Goal: Transaction & Acquisition: Purchase product/service

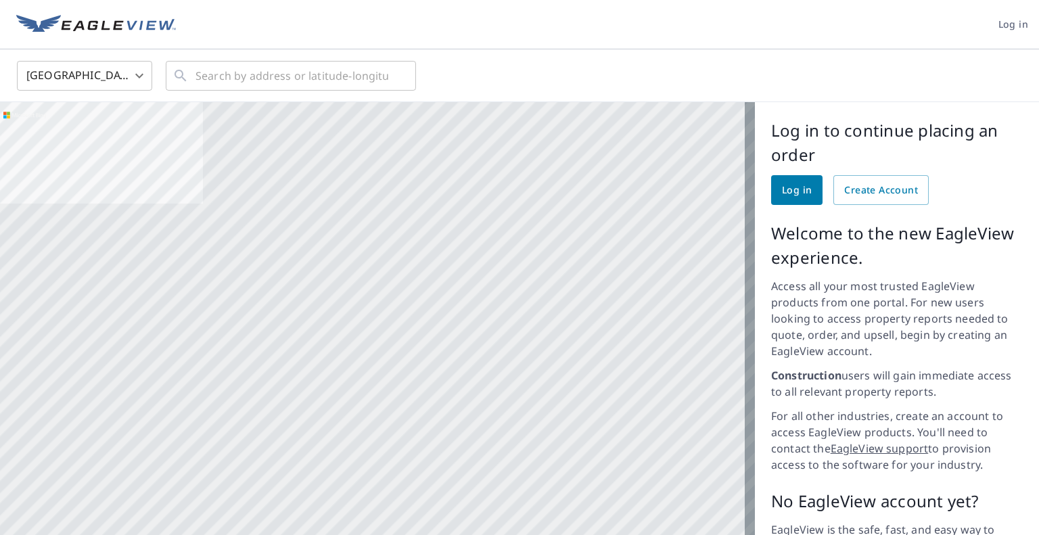
click at [782, 197] on span "Log in" at bounding box center [797, 190] width 30 height 17
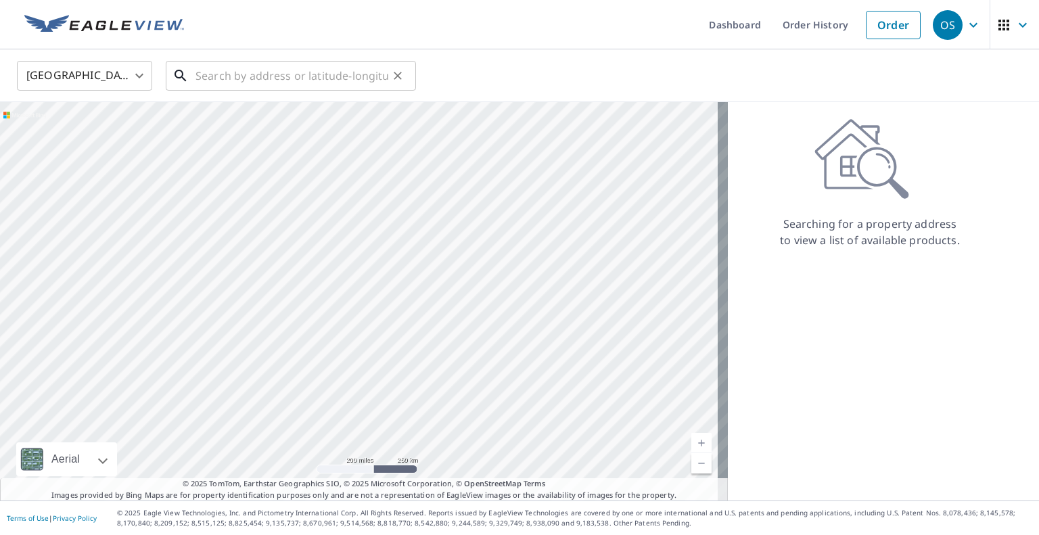
click at [208, 74] on input "text" at bounding box center [291, 76] width 193 height 38
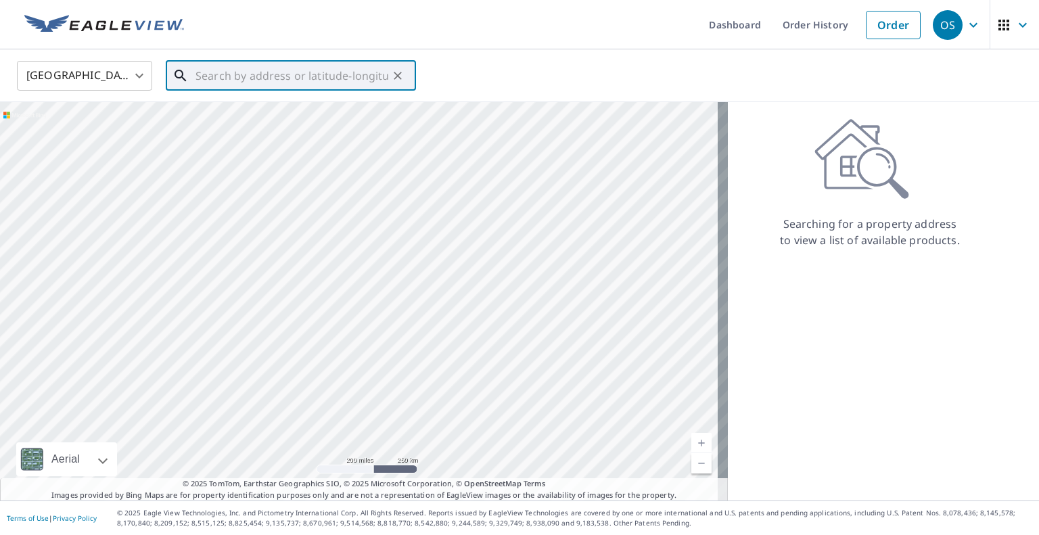
paste input "[STREET_ADDRESS]"
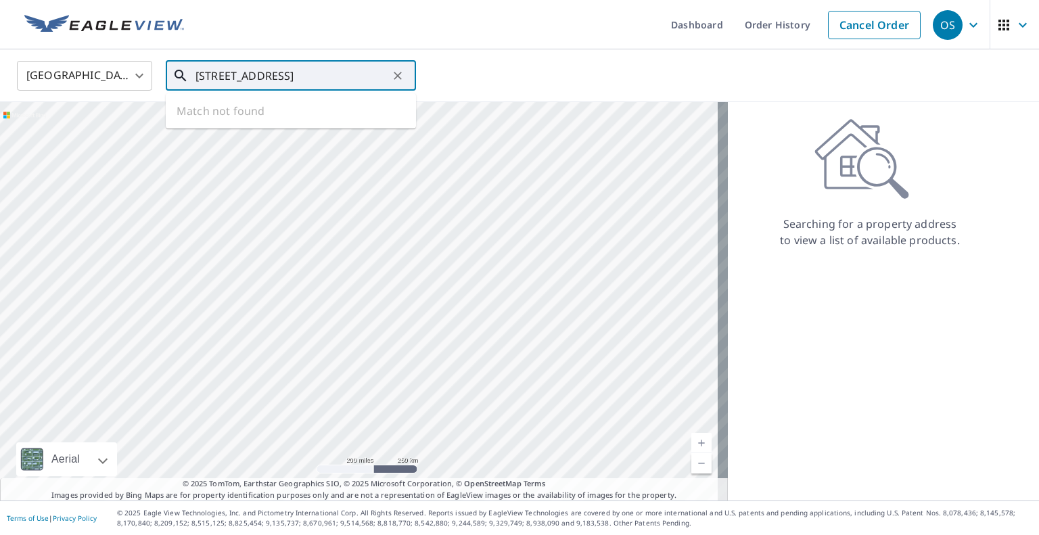
scroll to position [0, 57]
click at [222, 116] on span "[STREET_ADDRESS]" at bounding box center [299, 115] width 212 height 16
type input "[STREET_ADDRESS][PERSON_NAME]"
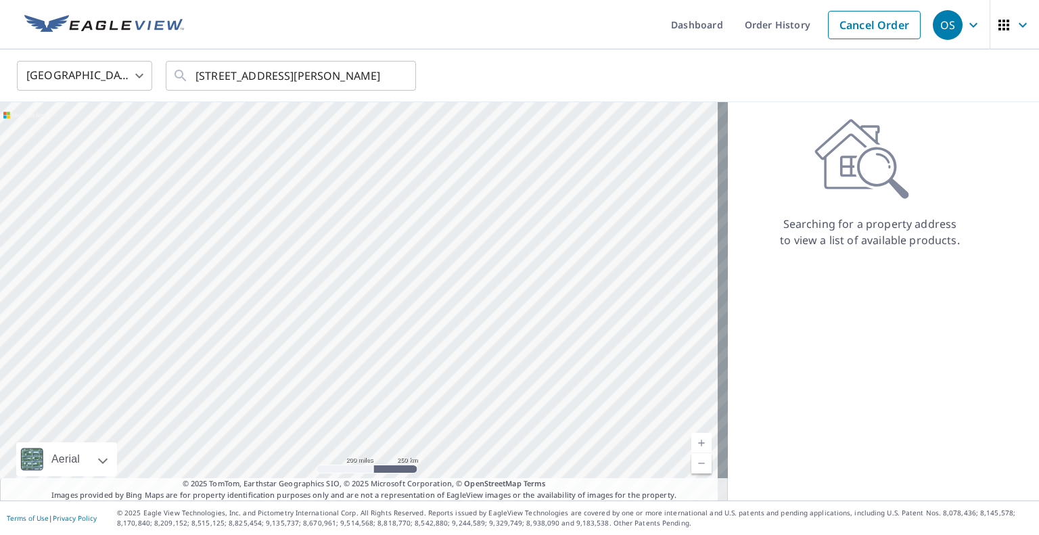
scroll to position [0, 0]
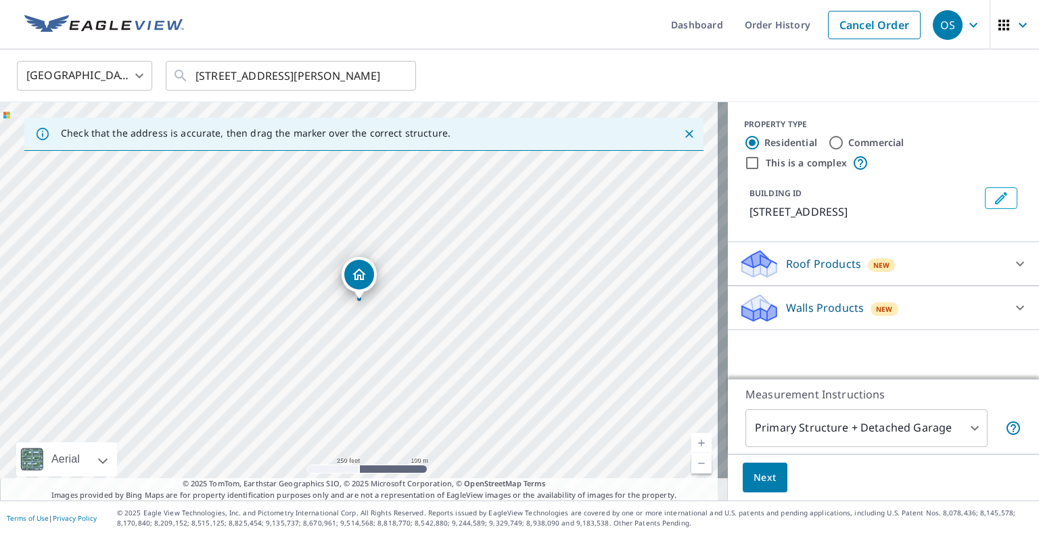
click at [791, 272] on p "Roof Products" at bounding box center [823, 264] width 75 height 16
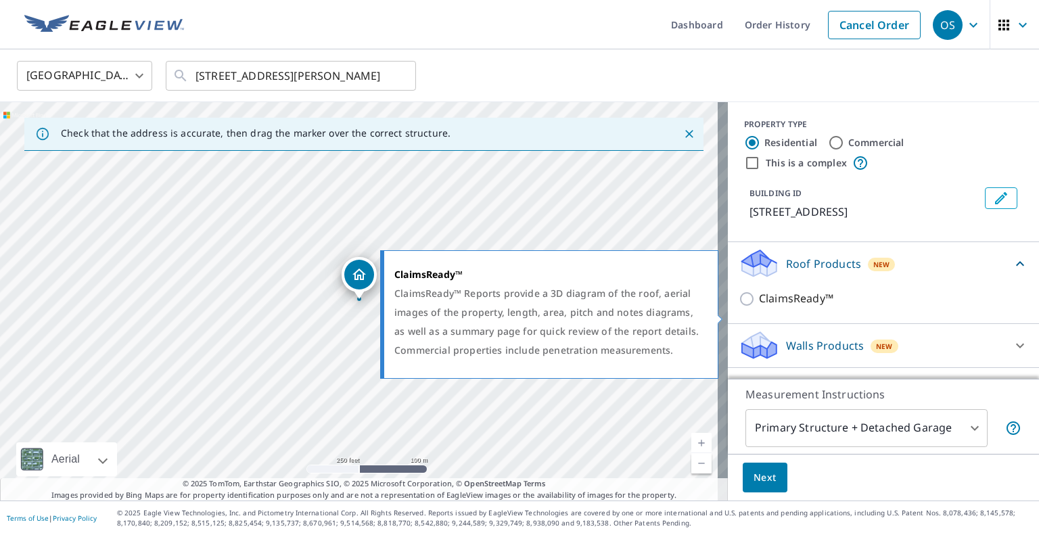
click at [741, 307] on input "ClaimsReady™" at bounding box center [749, 299] width 20 height 16
checkbox input "true"
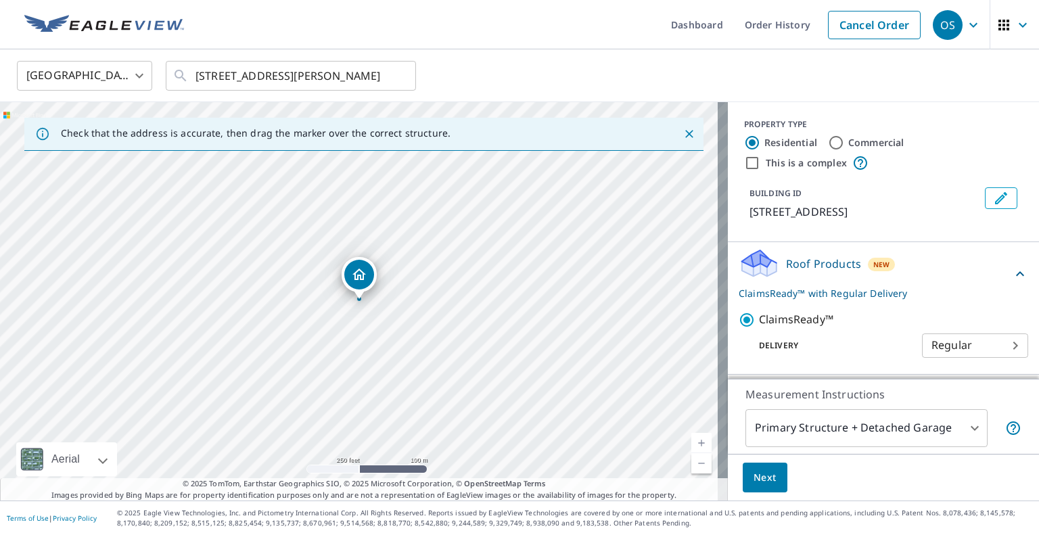
scroll to position [1, 0]
click at [990, 365] on body "OS OS Dashboard Order History Cancel Order OS United States US ​ [STREET_ADDRES…" at bounding box center [519, 267] width 1039 height 535
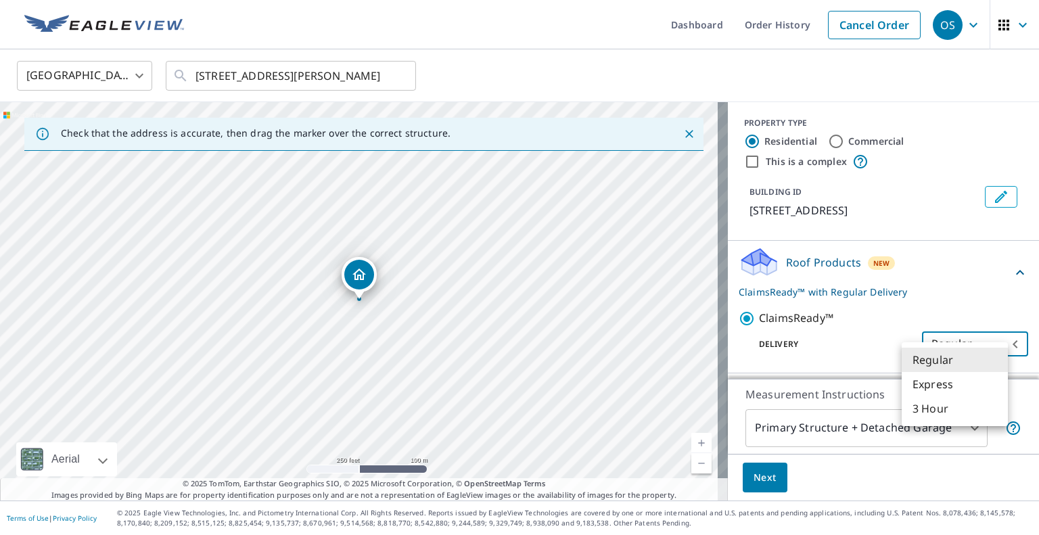
click at [936, 386] on li "Express" at bounding box center [954, 384] width 106 height 24
click at [936, 362] on body "OS OS Dashboard Order History Cancel Order OS United States US ​ [STREET_ADDRES…" at bounding box center [519, 267] width 1039 height 535
click at [931, 379] on li "3 Hour" at bounding box center [954, 384] width 106 height 24
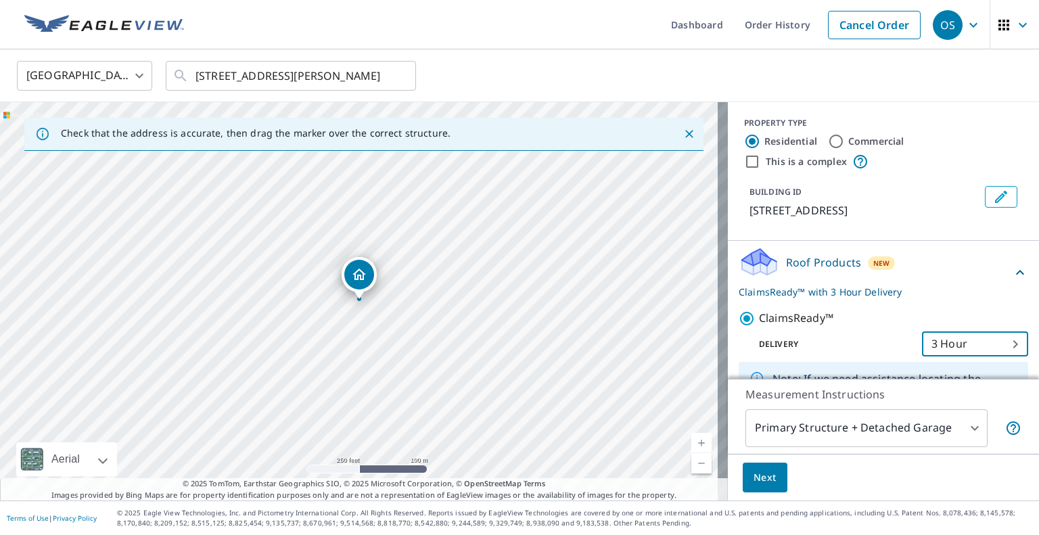
click at [946, 362] on body "OS OS Dashboard Order History Cancel Order OS United States US ​ [STREET_ADDRES…" at bounding box center [519, 267] width 1039 height 535
click at [944, 312] on li "Regular" at bounding box center [954, 311] width 106 height 24
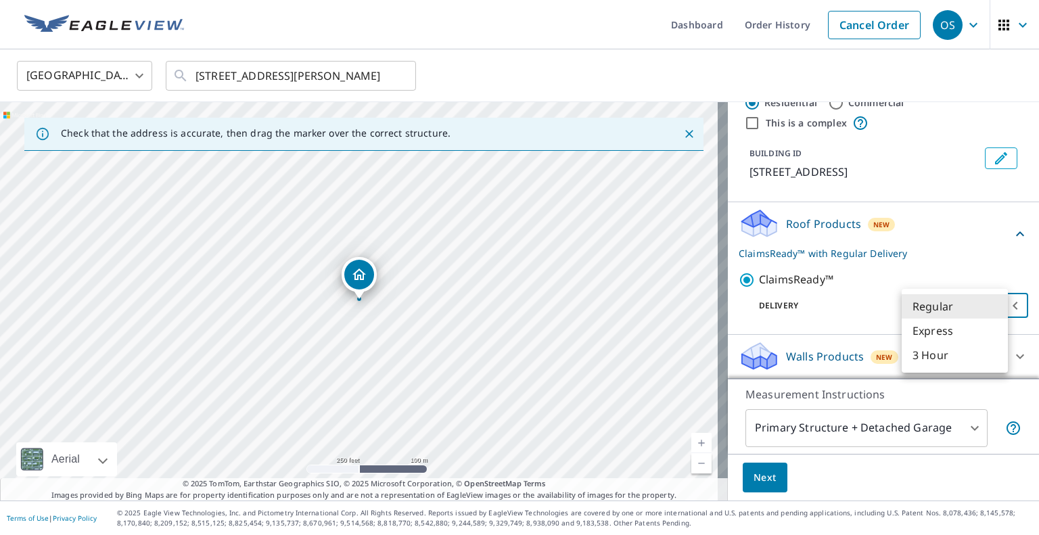
click at [918, 309] on body "OS OS Dashboard Order History Cancel Order OS United States US ​ [STREET_ADDRES…" at bounding box center [519, 267] width 1039 height 535
click at [917, 335] on li "Express" at bounding box center [954, 331] width 106 height 24
type input "4"
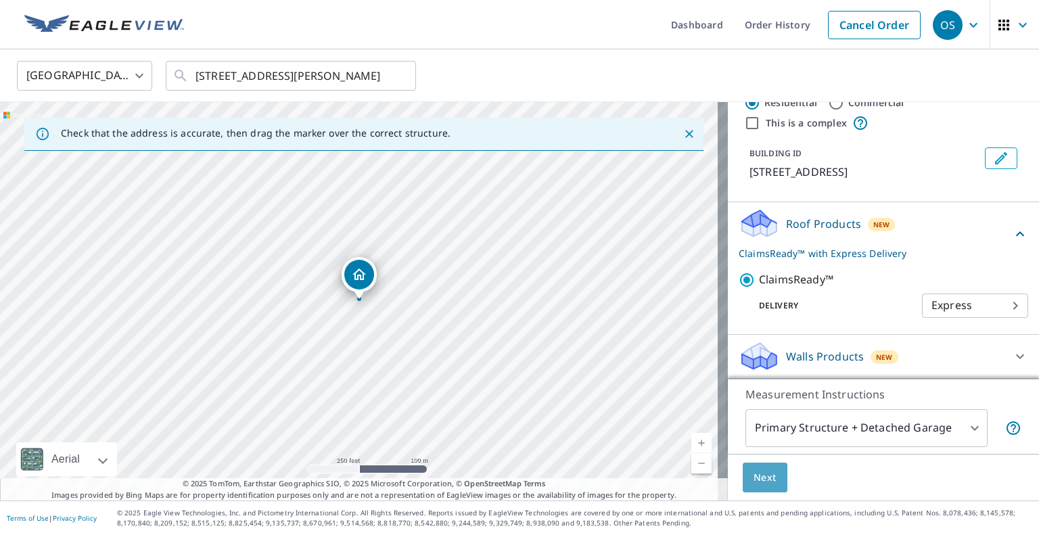
click at [757, 491] on button "Next" at bounding box center [765, 478] width 45 height 30
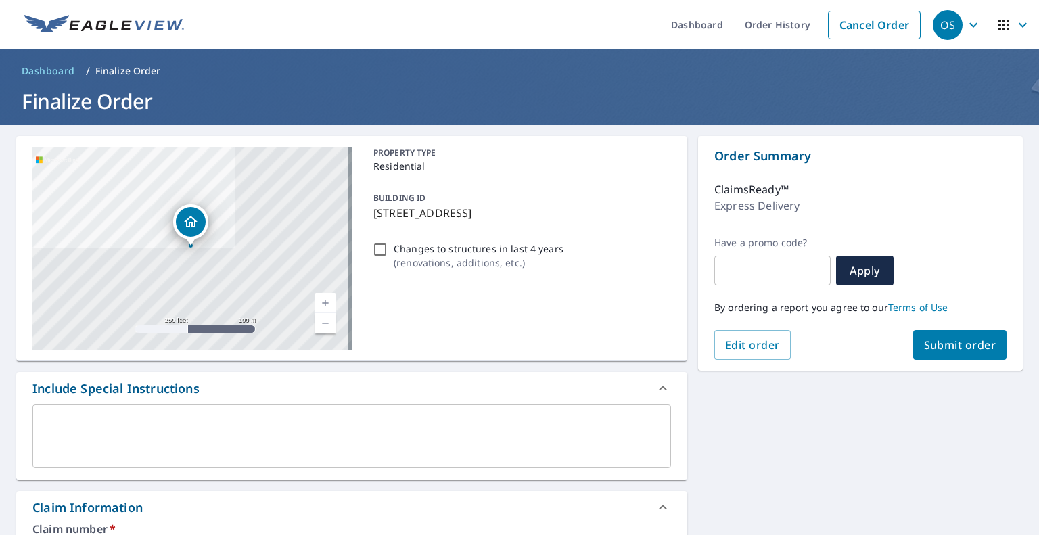
scroll to position [338, 0]
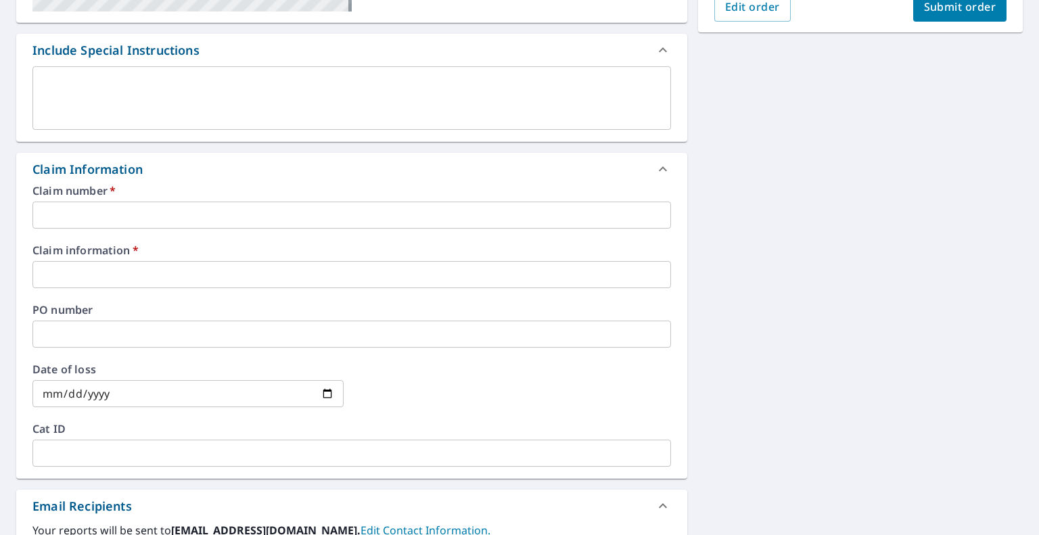
click at [108, 222] on input "text" at bounding box center [351, 215] width 638 height 27
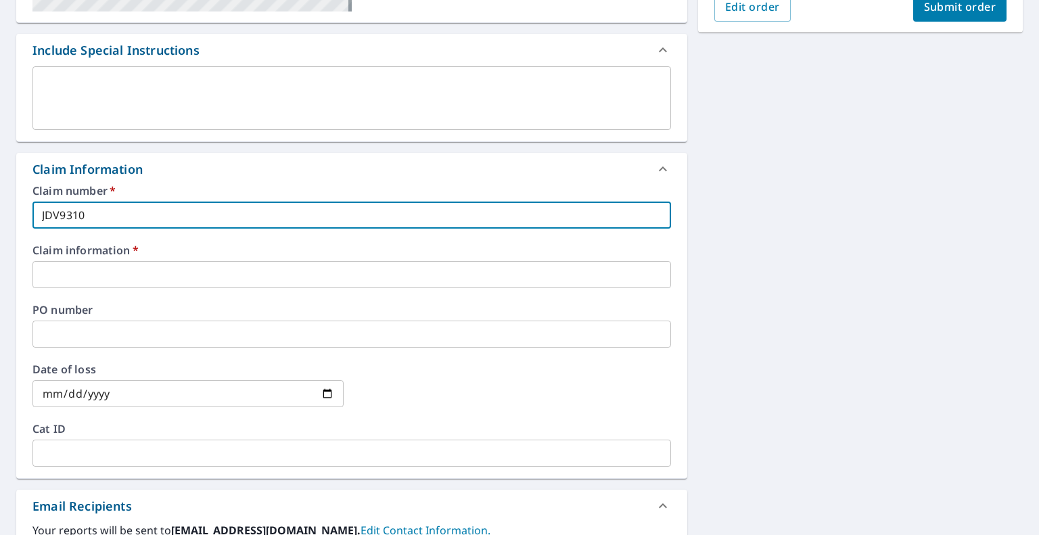
type input "JDV9310"
click at [103, 269] on input "text" at bounding box center [351, 274] width 638 height 27
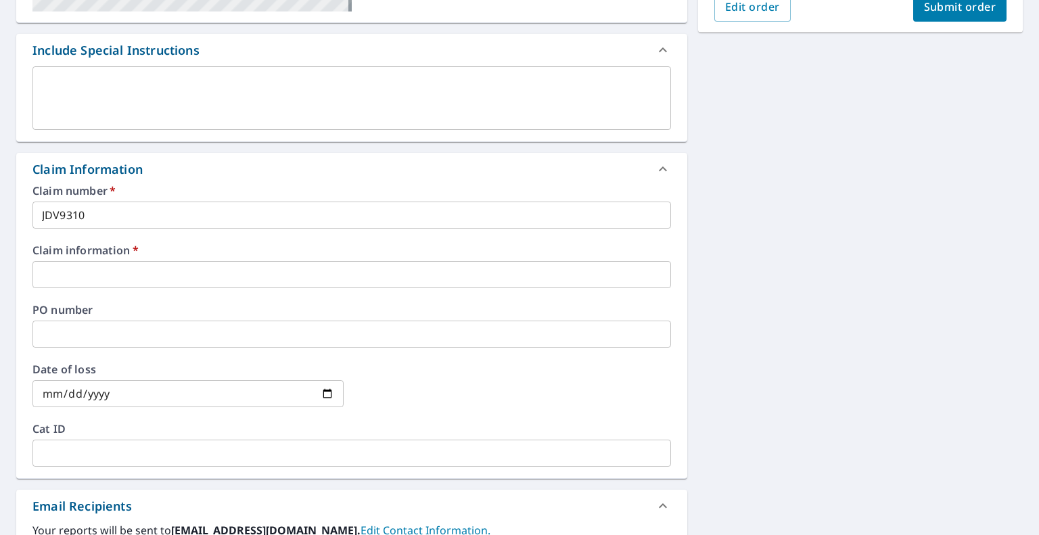
click at [76, 272] on input "text" at bounding box center [351, 274] width 638 height 27
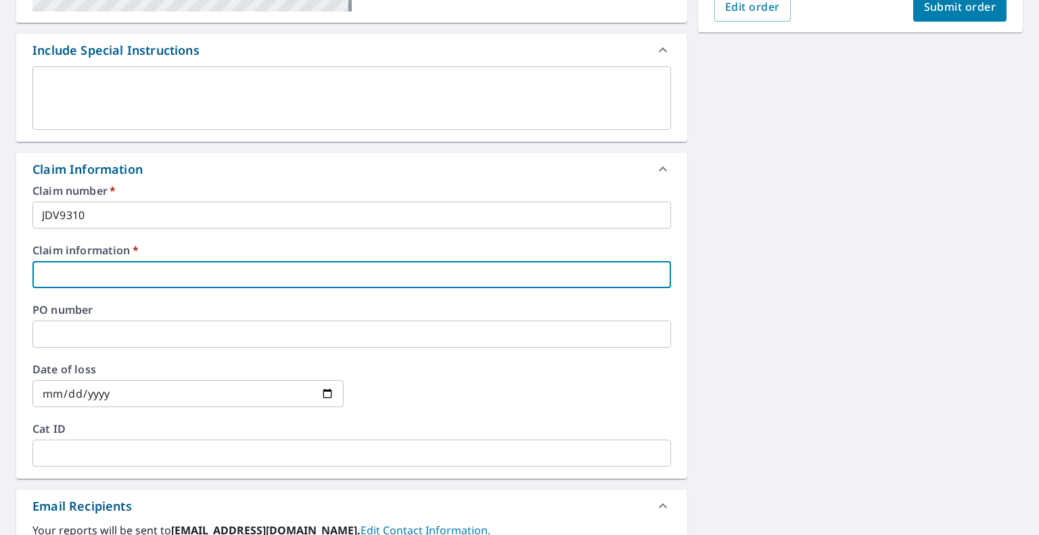
paste input "[PERSON_NAME]"
type input "[PERSON_NAME]"
click at [170, 392] on input "date" at bounding box center [187, 393] width 311 height 27
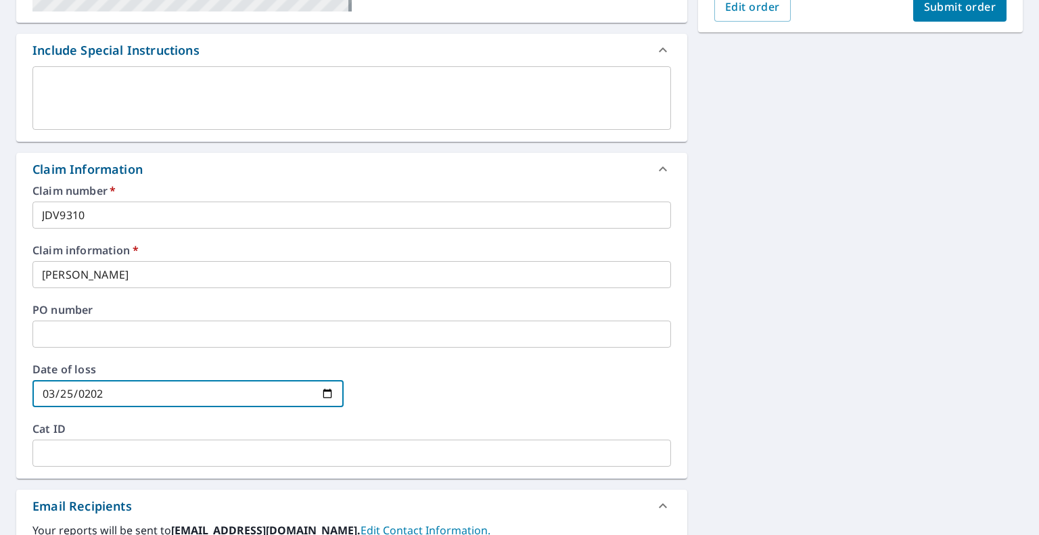
type input "[DATE]"
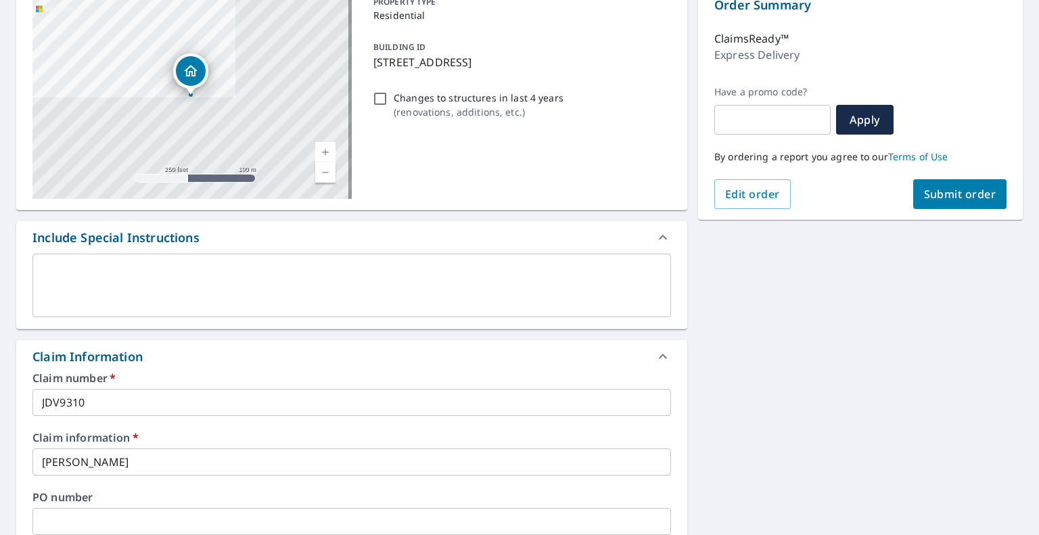
scroll to position [0, 0]
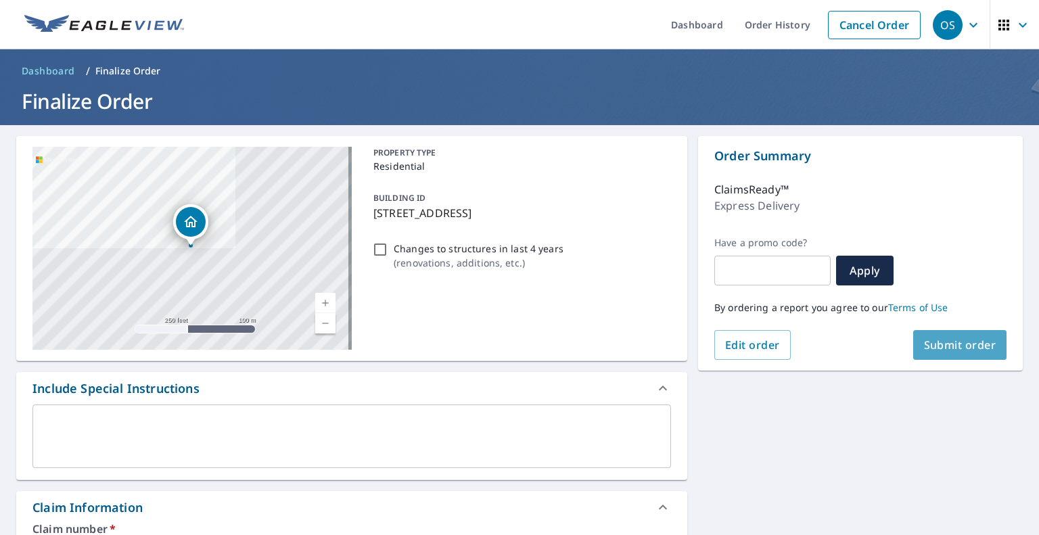
click at [956, 342] on span "Submit order" at bounding box center [960, 344] width 72 height 15
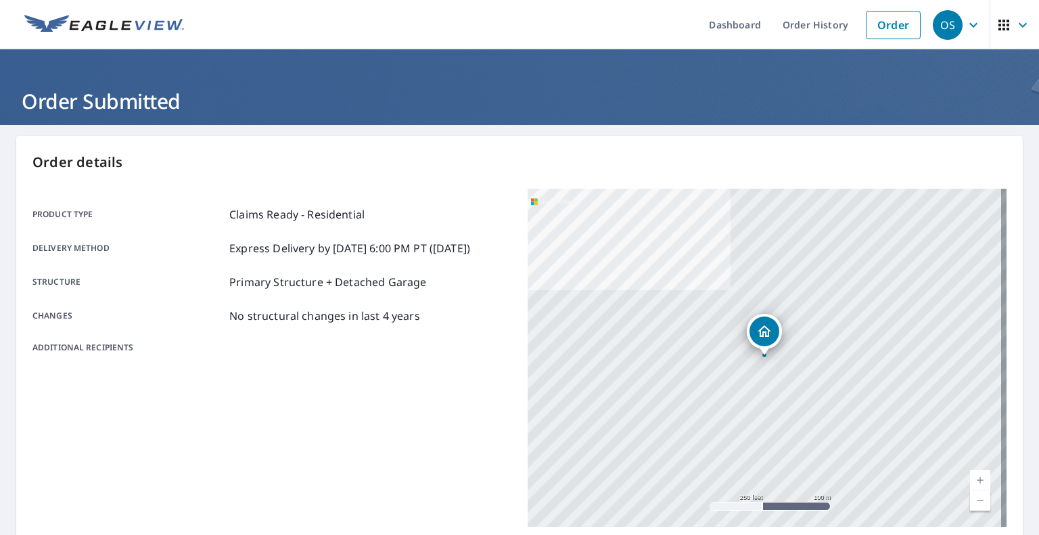
scroll to position [260, 0]
